Goal: Task Accomplishment & Management: Use online tool/utility

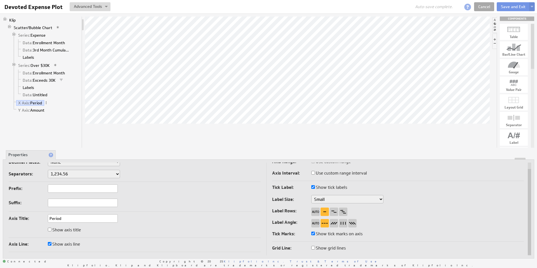
click at [486, 7] on link "Cancel" at bounding box center [484, 6] width 20 height 9
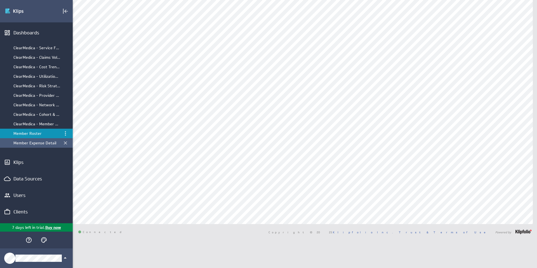
click at [41, 142] on div "Member Expense Detail" at bounding box center [36, 142] width 47 height 5
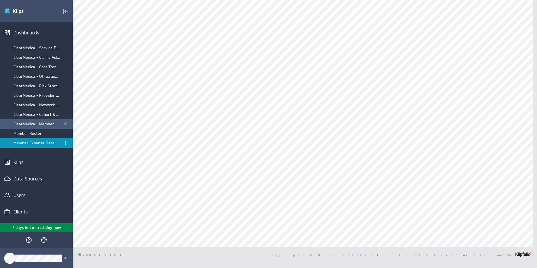
click at [36, 123] on div "ClearMedica - Member Expense by Month" at bounding box center [36, 123] width 47 height 5
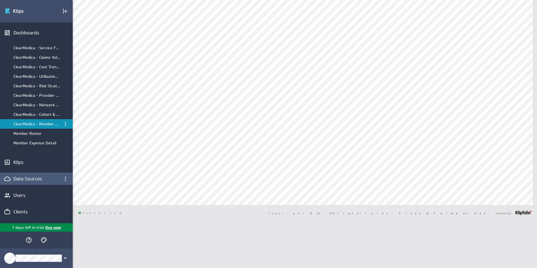
click at [29, 179] on div "Data Sources" at bounding box center [36, 179] width 46 height 6
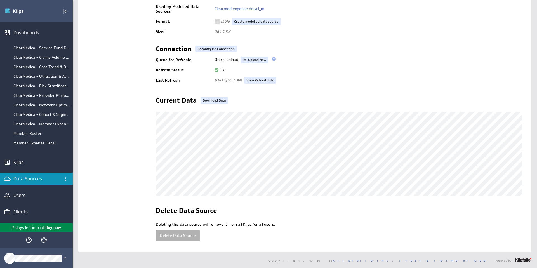
scroll to position [91, 0]
click at [252, 58] on link "Re-Upload Now" at bounding box center [255, 60] width 28 height 7
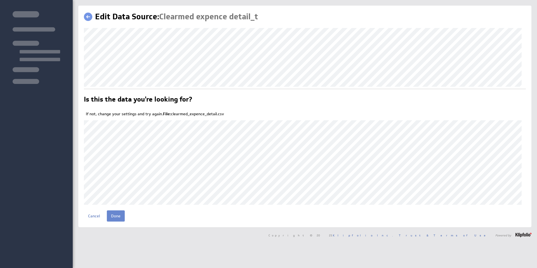
click at [118, 214] on input "Done" at bounding box center [116, 215] width 18 height 11
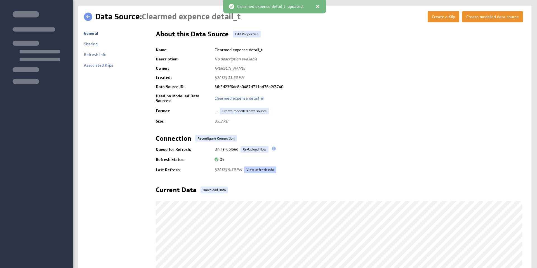
click at [275, 168] on link "View Refresh Info" at bounding box center [260, 170] width 32 height 7
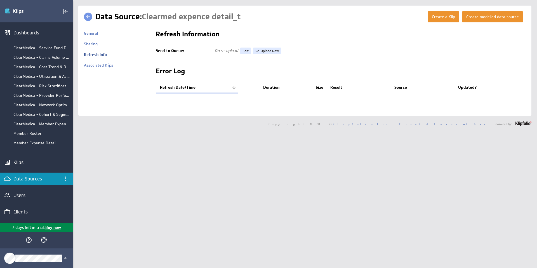
click at [88, 16] on link at bounding box center [88, 17] width 8 height 8
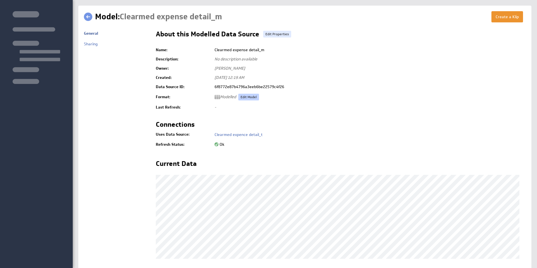
click at [249, 97] on link "Edit Model" at bounding box center [248, 97] width 21 height 7
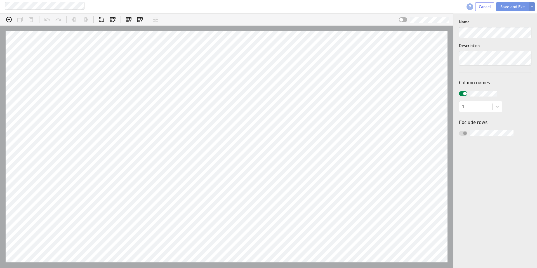
scroll to position [17, 475]
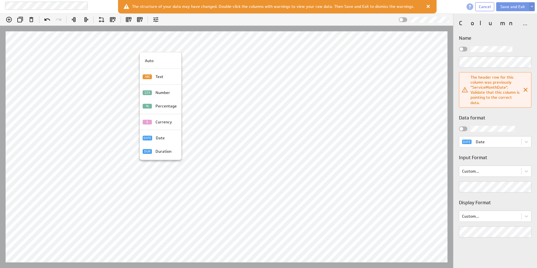
click at [159, 138] on p "Date" at bounding box center [160, 138] width 9 height 6
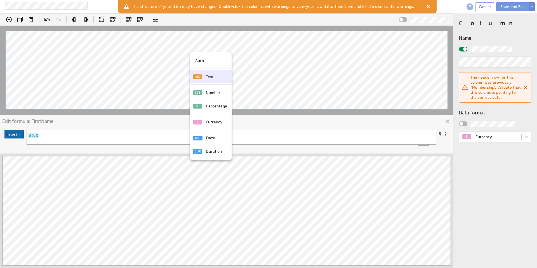
click at [208, 77] on p "Text" at bounding box center [210, 77] width 8 height 6
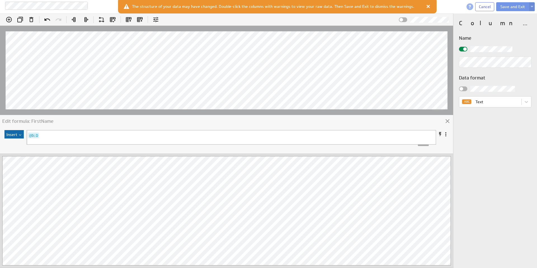
scroll to position [0, 0]
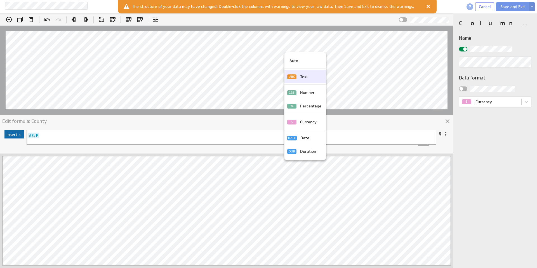
click at [298, 78] on div "Text" at bounding box center [310, 77] width 24 height 6
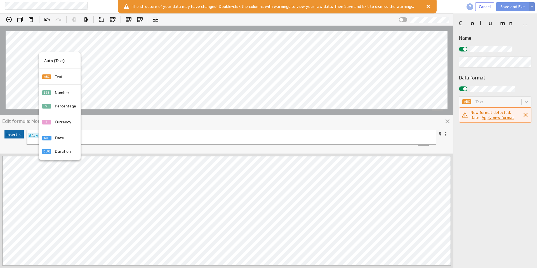
click at [61, 139] on p "Date" at bounding box center [59, 138] width 9 height 6
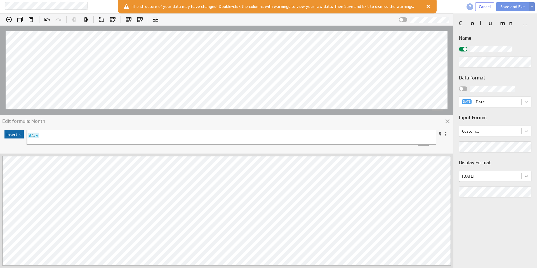
click at [528, 176] on body "Clearmed expense detail_m2 Cancel Save and Exit (no message) Edit formula: Mont…" at bounding box center [268, 134] width 537 height 268
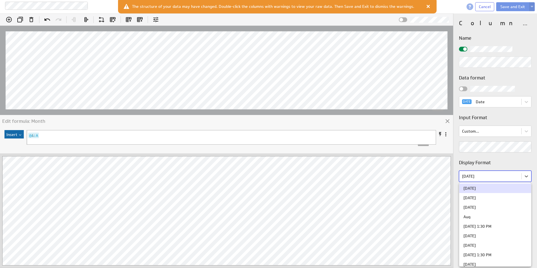
scroll to position [204, 0]
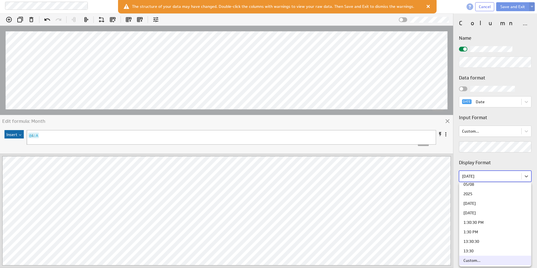
click at [476, 261] on div "Custom..." at bounding box center [472, 261] width 17 height 4
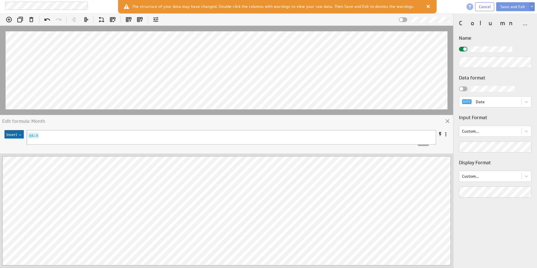
click at [440, 192] on div "Edit formula: Month Insert @C:C 1 @A:A Hints: Enter = Apply , Shift + Enter = N…" at bounding box center [268, 140] width 537 height 255
click at [95, 75] on p "ABC" at bounding box center [90, 76] width 9 height 5
click at [446, 195] on div "Edit formula: Month Insert @C:C 1 @A:A Hints: Enter = Apply , Shift + Enter = N…" at bounding box center [268, 140] width 537 height 255
click at [507, 210] on div "Column properties Name Data format DATE Date Input Format Custom... Display For…" at bounding box center [496, 140] width 84 height 255
click at [127, 18] on icon at bounding box center [128, 19] width 7 height 7
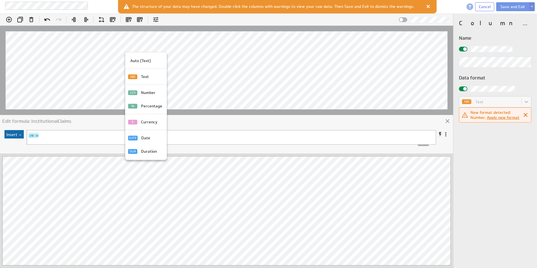
click at [147, 122] on p "Currency" at bounding box center [149, 122] width 17 height 6
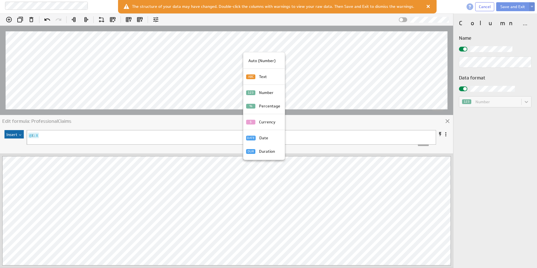
click at [266, 122] on p "Currency" at bounding box center [267, 122] width 17 height 6
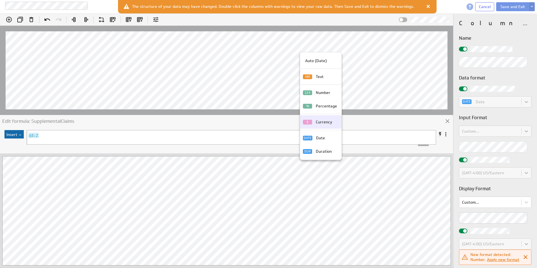
click at [326, 123] on p "Currency" at bounding box center [324, 122] width 17 height 6
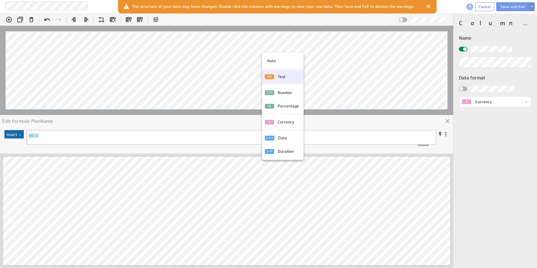
click at [274, 77] on div "ABC" at bounding box center [270, 76] width 11 height 5
click at [465, 88] on div at bounding box center [463, 88] width 8 height 5
click at [0, 0] on input "checkbox" at bounding box center [0, 0] width 0 height 0
click at [464, 88] on div at bounding box center [463, 88] width 8 height 5
click at [0, 0] on input "checkbox" at bounding box center [0, 0] width 0 height 0
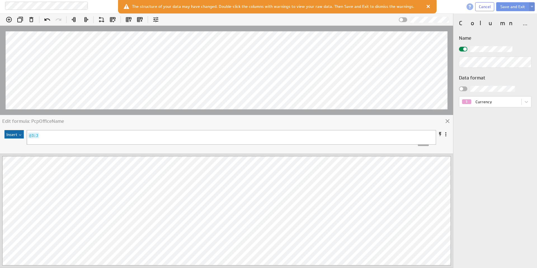
click at [464, 86] on div at bounding box center [463, 88] width 8 height 5
click at [0, 0] on input "checkbox" at bounding box center [0, 0] width 0 height 0
click at [465, 90] on div at bounding box center [463, 88] width 8 height 5
click at [0, 0] on input "checkbox" at bounding box center [0, 0] width 0 height 0
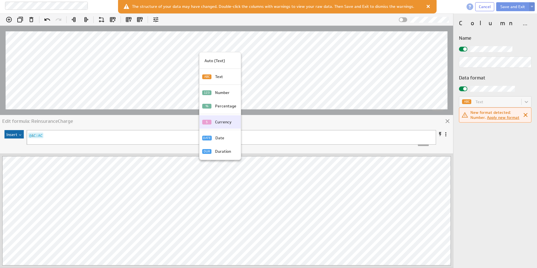
click at [219, 121] on p "Currency" at bounding box center [223, 122] width 17 height 6
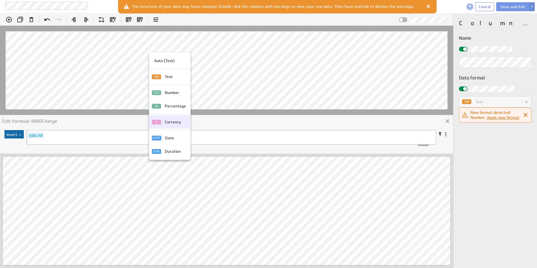
click at [175, 122] on p "Currency" at bounding box center [173, 122] width 17 height 6
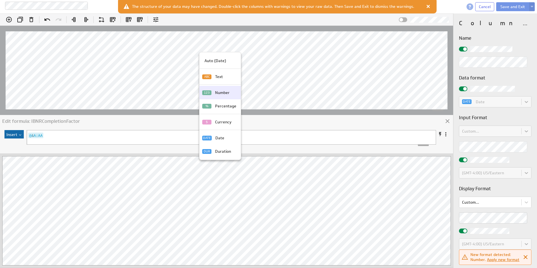
click at [220, 92] on p "Number" at bounding box center [222, 93] width 15 height 6
click at [219, 120] on p "Currency" at bounding box center [223, 122] width 17 height 6
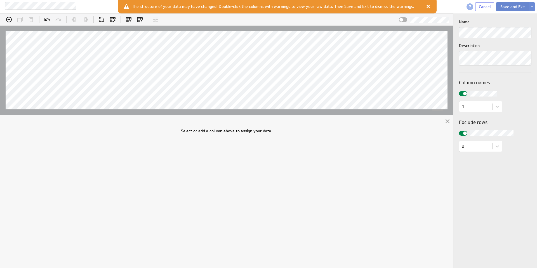
click at [510, 6] on button "Save and Exit" at bounding box center [512, 6] width 33 height 9
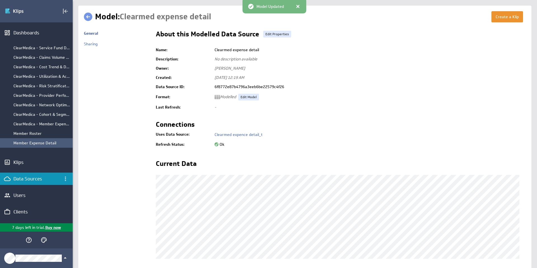
click at [41, 142] on div "Member Expense Detail" at bounding box center [41, 142] width 57 height 5
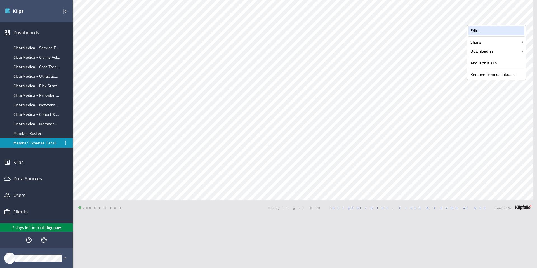
click at [492, 31] on div "Edit..." at bounding box center [497, 30] width 56 height 9
click at [499, 30] on div "Edit..." at bounding box center [497, 30] width 56 height 9
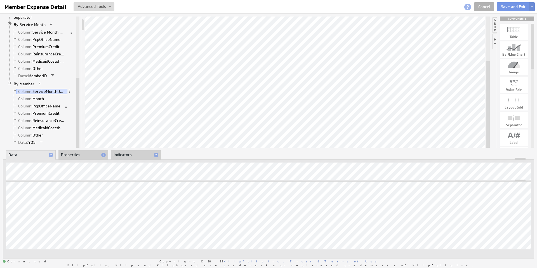
click at [82, 154] on li "Properties" at bounding box center [83, 155] width 50 height 10
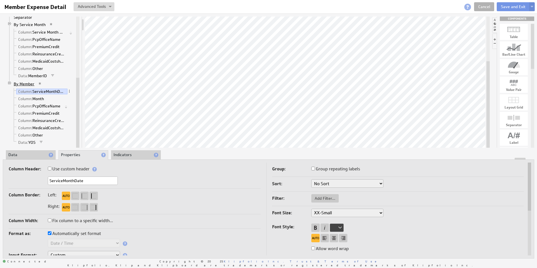
click at [26, 83] on link "By Member" at bounding box center [24, 84] width 25 height 6
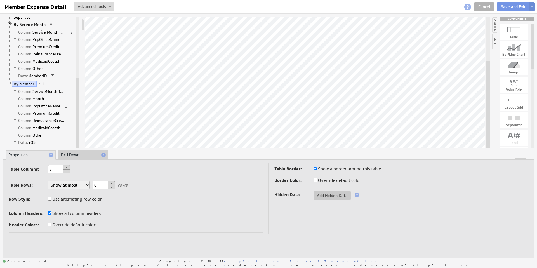
click at [81, 156] on li "Drill Down" at bounding box center [83, 155] width 50 height 10
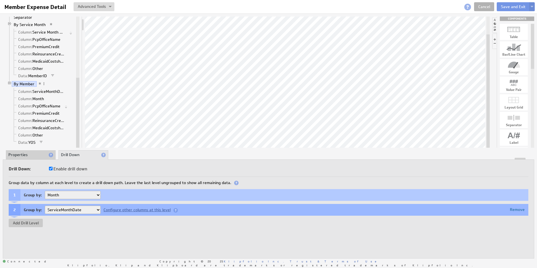
click at [51, 168] on input "Enable drill down" at bounding box center [51, 169] width 4 height 4
checkbox input "false"
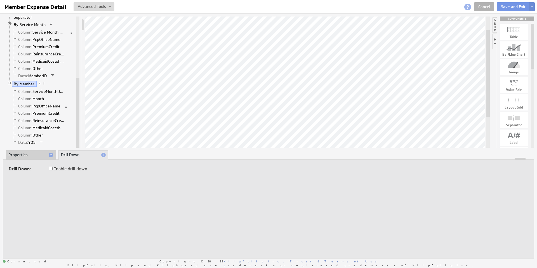
click at [28, 154] on li "Properties" at bounding box center [31, 155] width 50 height 10
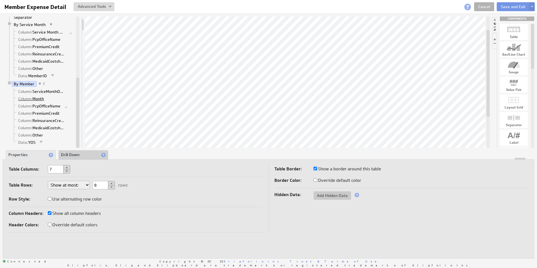
click at [37, 97] on link "Column: Month" at bounding box center [31, 99] width 30 height 6
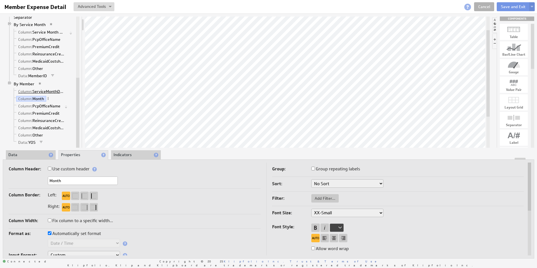
click at [45, 91] on link "Column: ServiceMonthDate" at bounding box center [41, 92] width 51 height 6
click at [36, 156] on li "Data" at bounding box center [31, 155] width 50 height 10
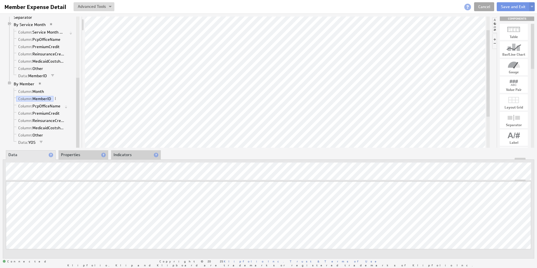
click at [488, 6] on link "Cancel" at bounding box center [484, 6] width 20 height 9
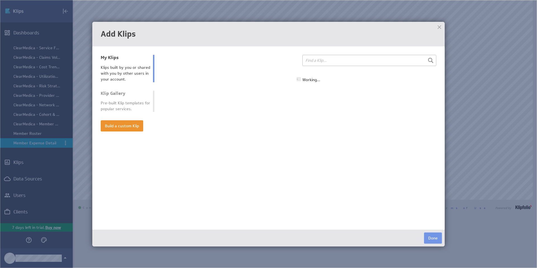
select select "all"
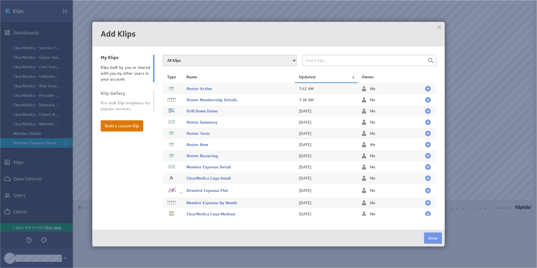
click at [121, 125] on button "Build a custom Klip" at bounding box center [122, 125] width 43 height 11
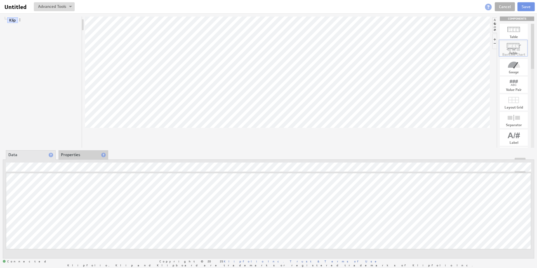
drag, startPoint x: 516, startPoint y: 31, endPoint x: 490, endPoint y: 65, distance: 43.0
drag, startPoint x: 516, startPoint y: 31, endPoint x: 264, endPoint y: 86, distance: 257.8
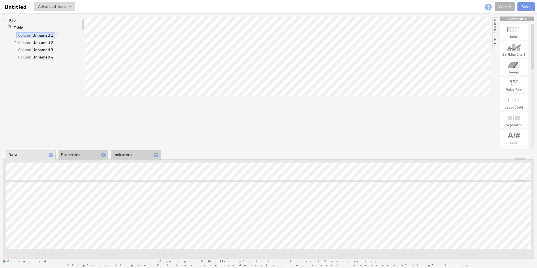
click at [41, 35] on link "Column: Unnamed 1" at bounding box center [35, 35] width 39 height 6
click at [46, 43] on link "Column: Unnamed 2" at bounding box center [35, 43] width 39 height 6
click at [43, 49] on link "Column: Unnamed 3" at bounding box center [35, 50] width 39 height 6
click at [45, 56] on link "Column: Unnamed 4" at bounding box center [35, 57] width 39 height 6
